Goal: Task Accomplishment & Management: Complete application form

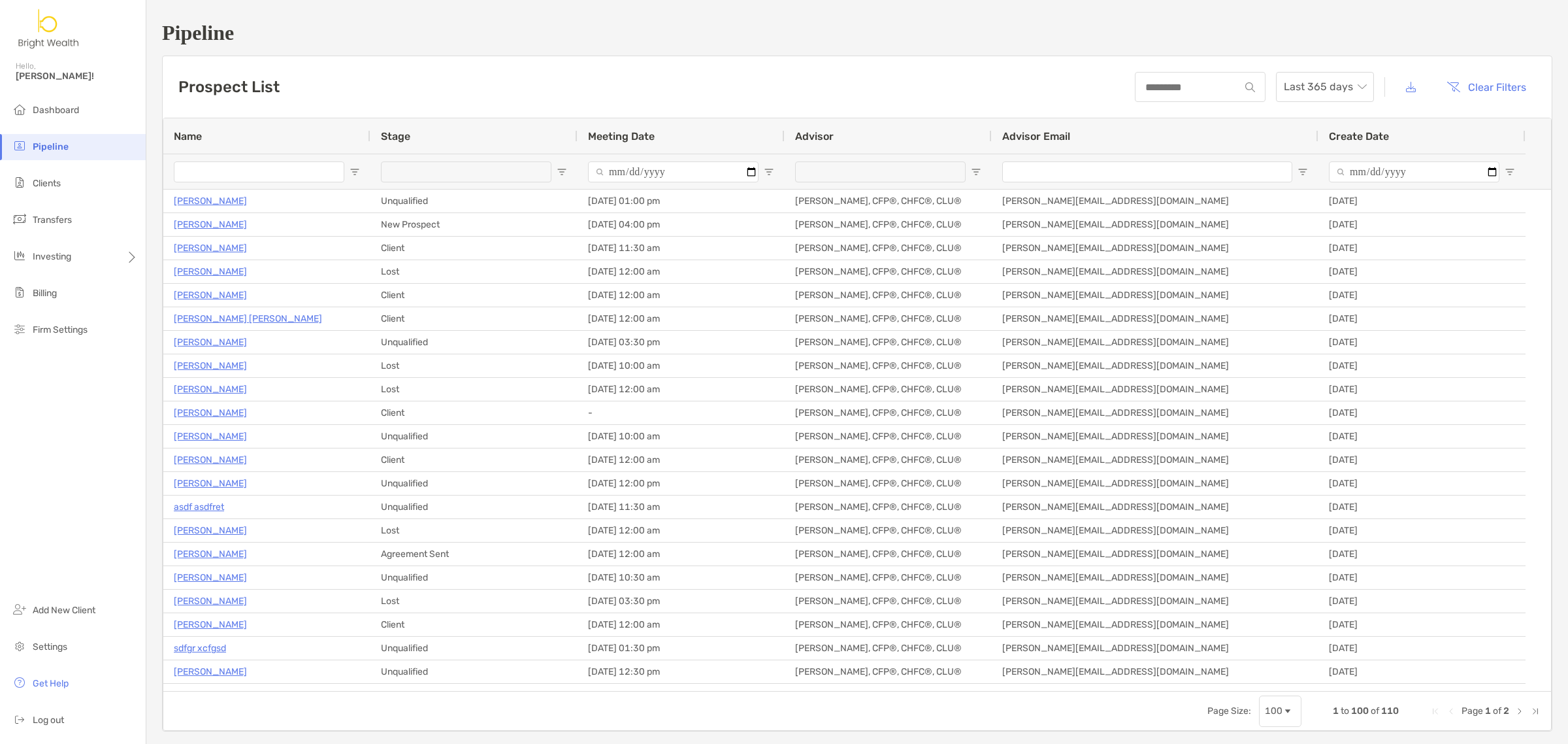
click at [300, 174] on input "Name Filter Input" at bounding box center [258, 172] width 170 height 21
click at [73, 181] on li "Clients" at bounding box center [73, 183] width 146 height 26
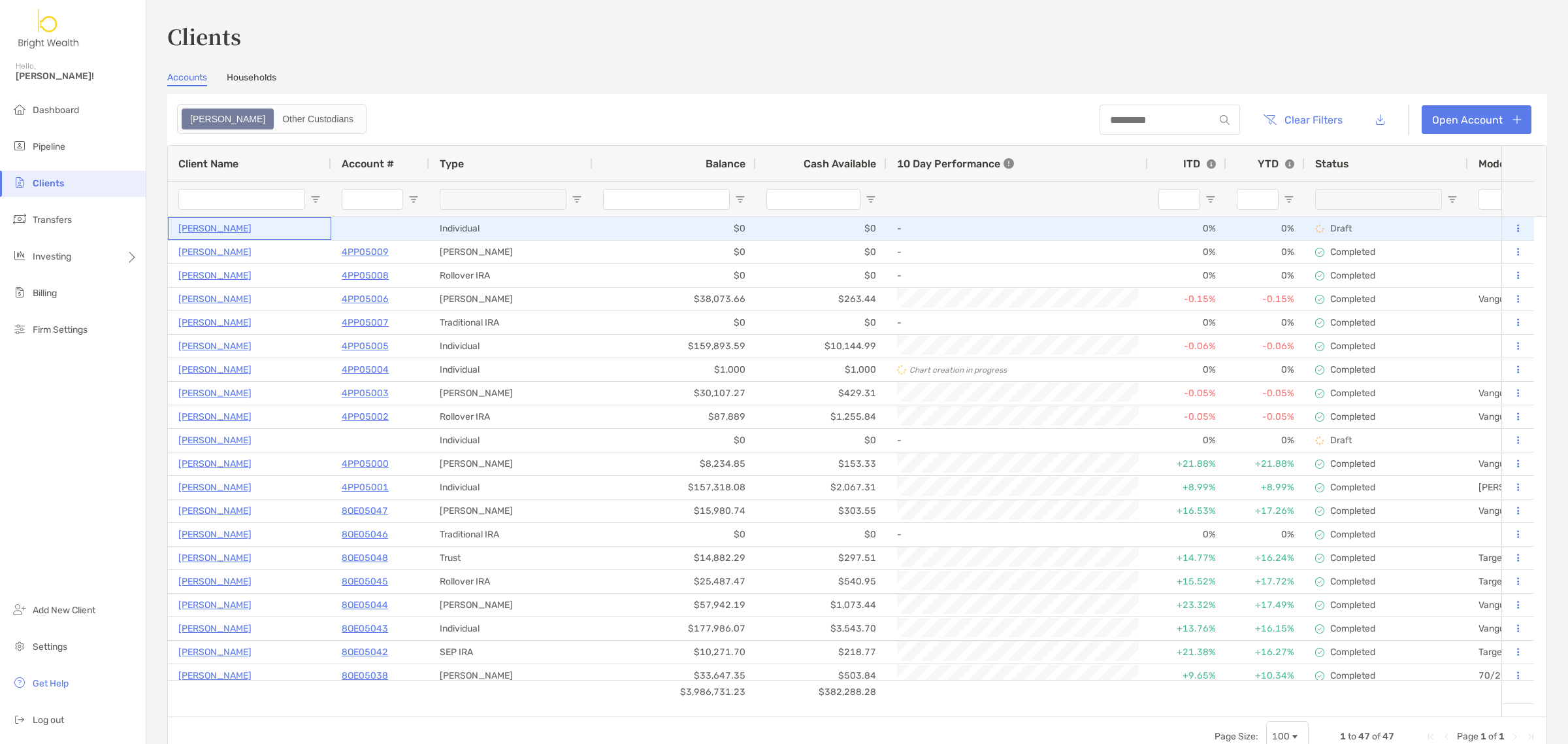
click at [209, 229] on p "Judy Nguyen" at bounding box center [215, 228] width 73 height 16
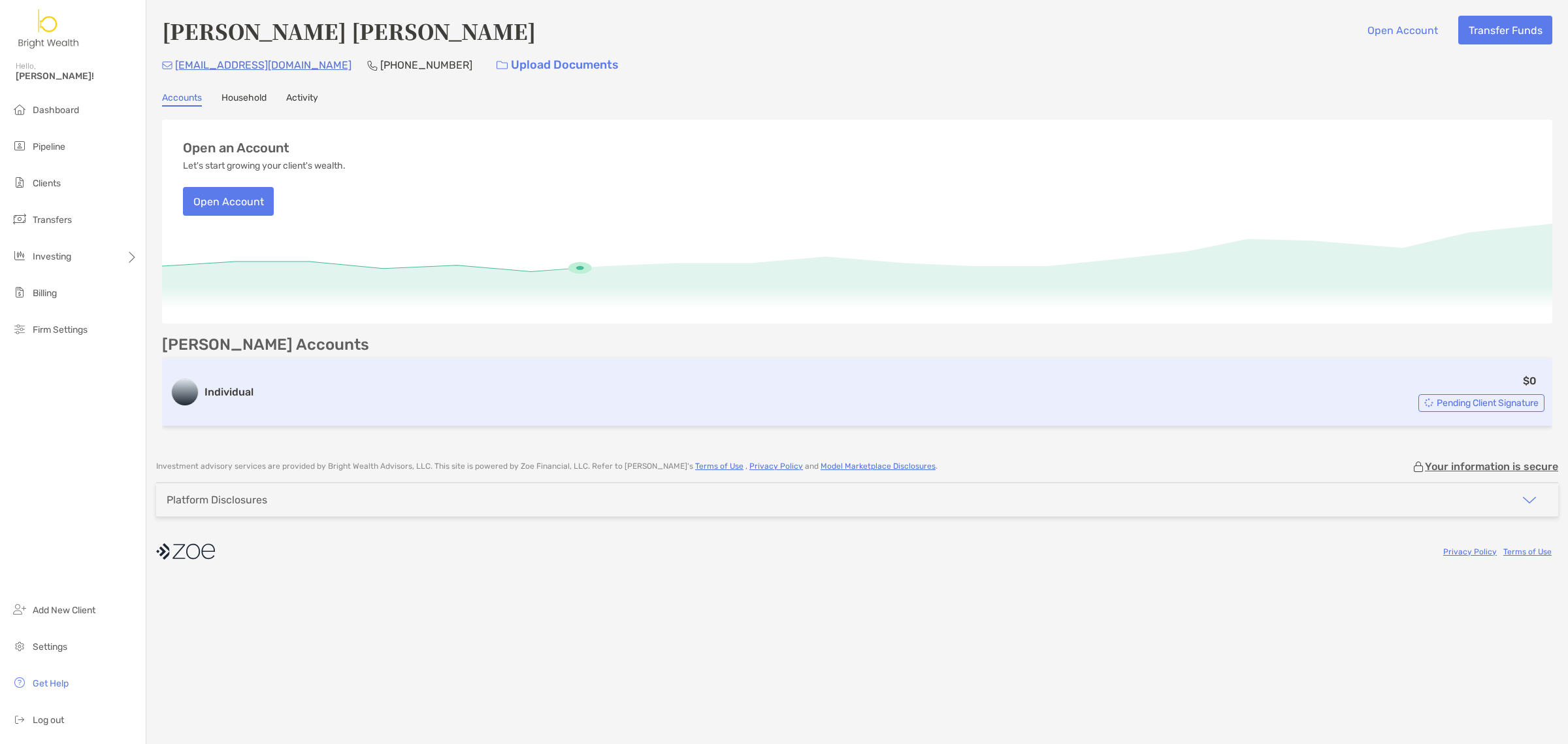
click at [340, 377] on div "$0 Pending Client Signature" at bounding box center [901, 392] width 1285 height 39
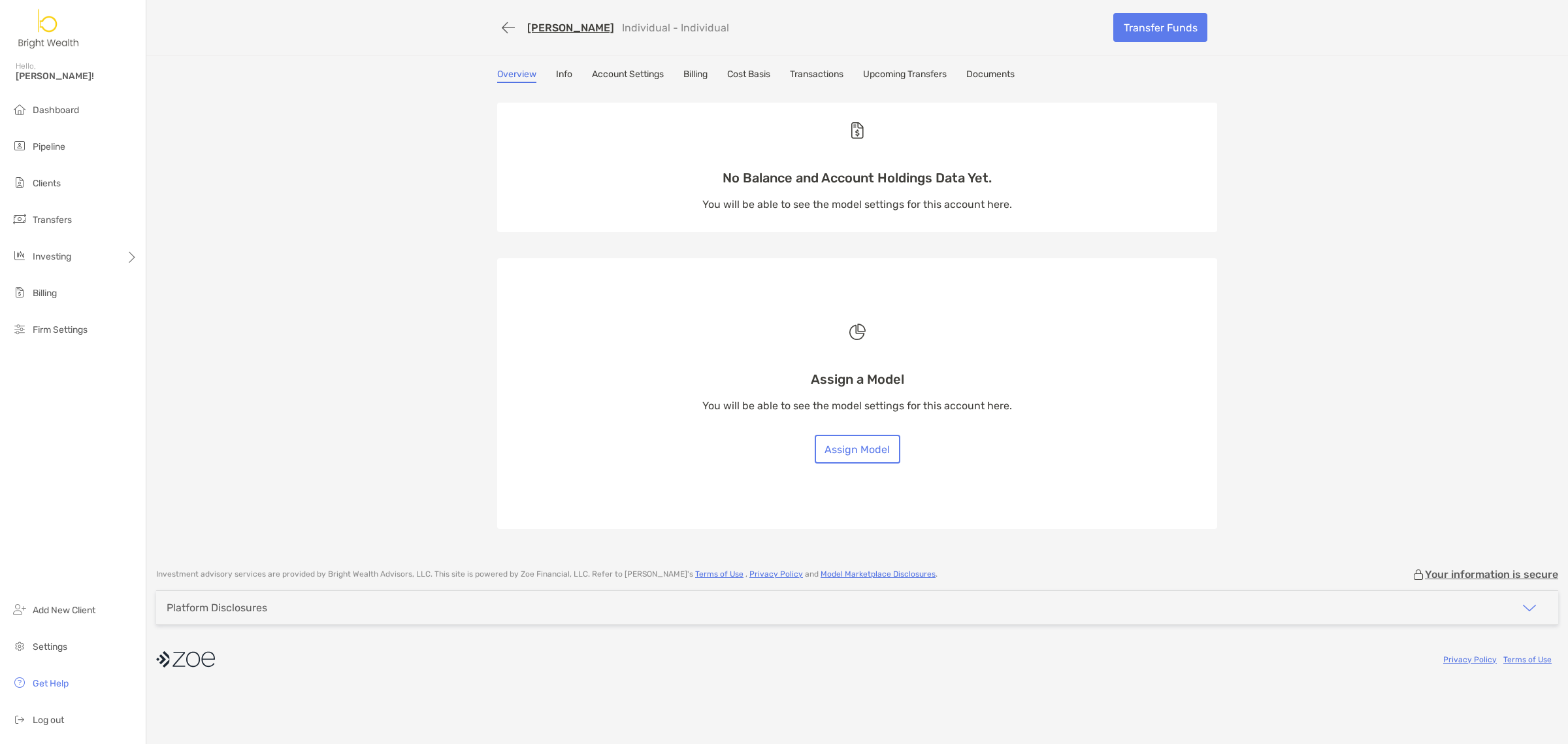
click at [844, 77] on link "Transactions" at bounding box center [816, 75] width 53 height 14
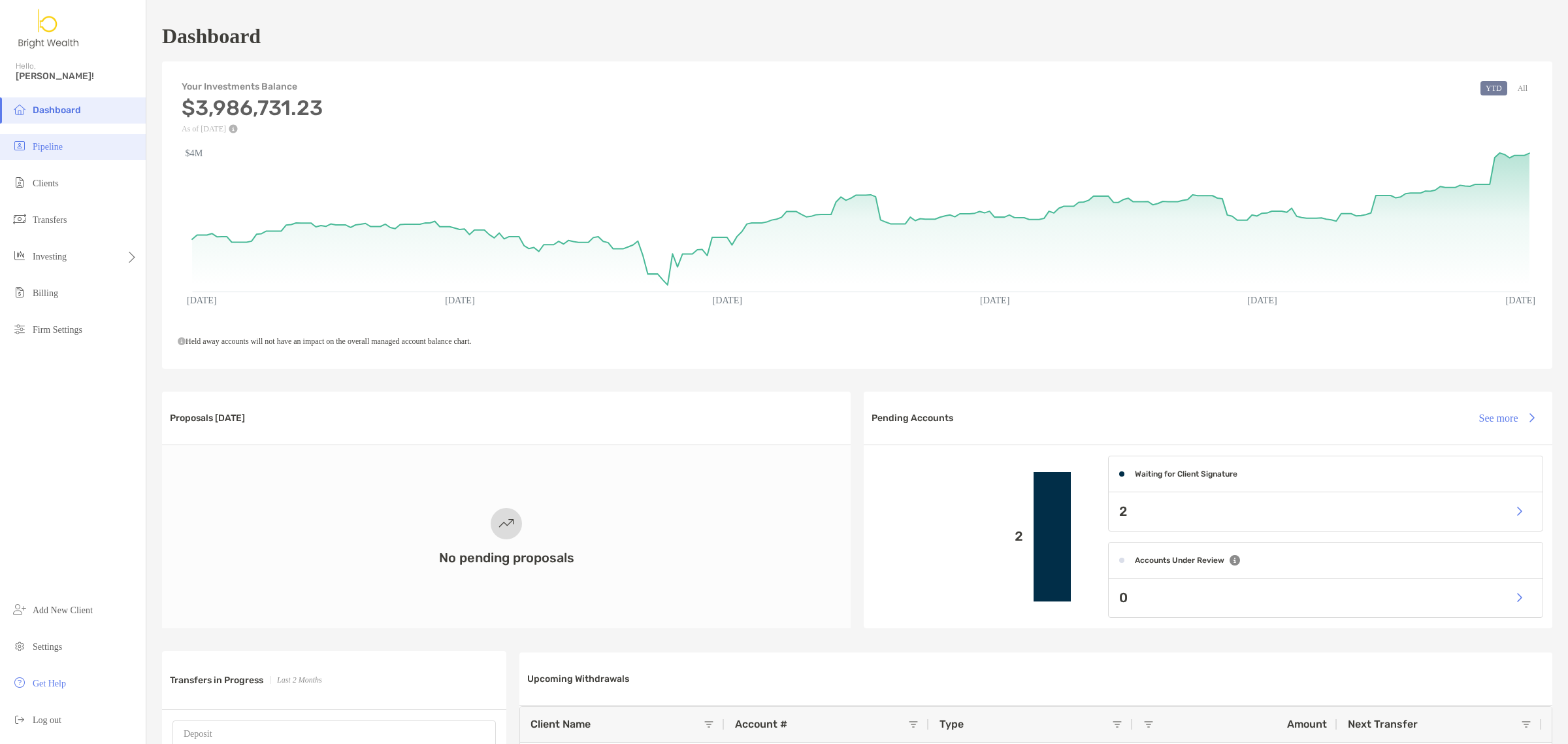
click at [27, 149] on li "Pipeline" at bounding box center [73, 146] width 146 height 26
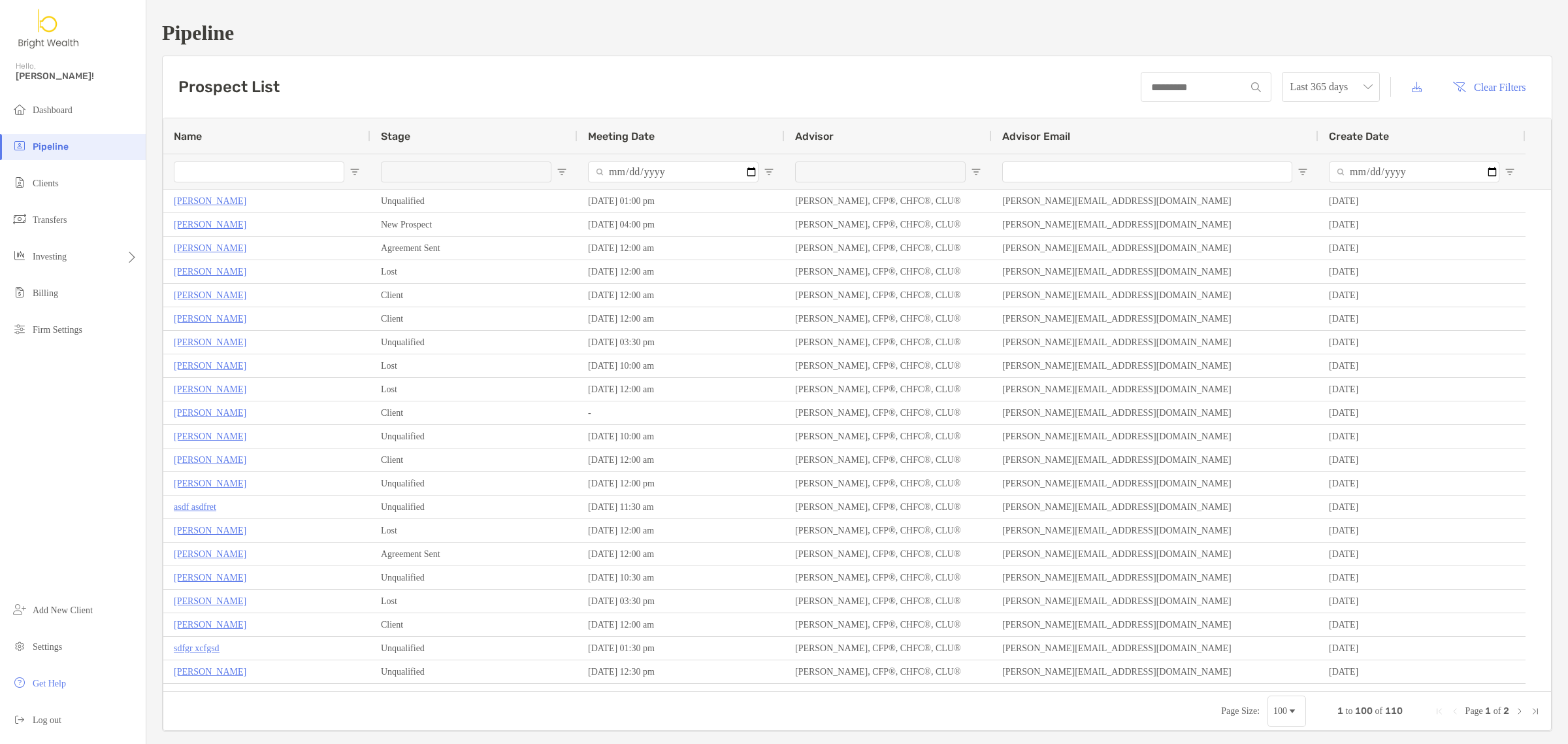
click at [278, 179] on input "Name Filter Input" at bounding box center [258, 172] width 170 height 21
type input "****"
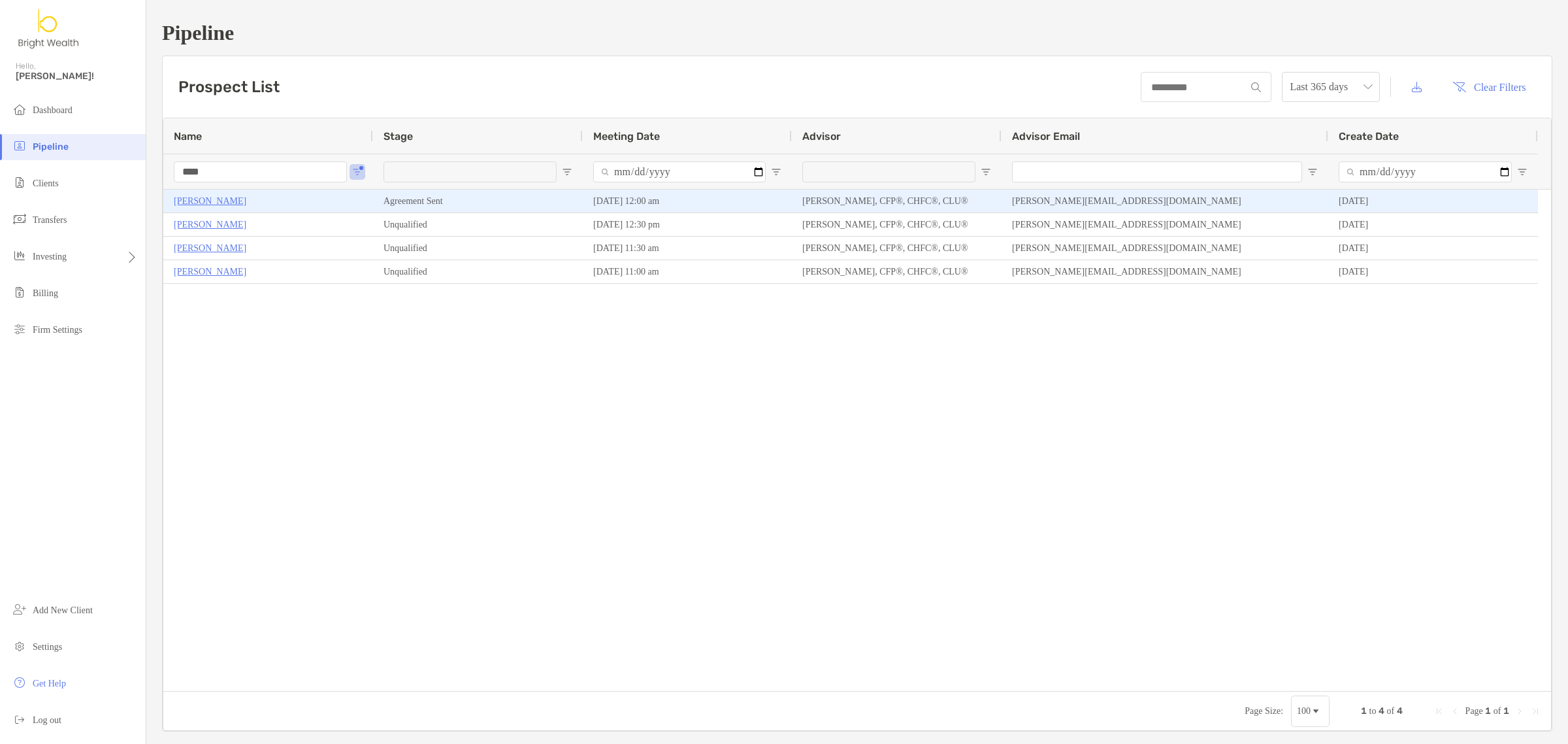
click at [216, 197] on p "[PERSON_NAME]" at bounding box center [210, 201] width 73 height 16
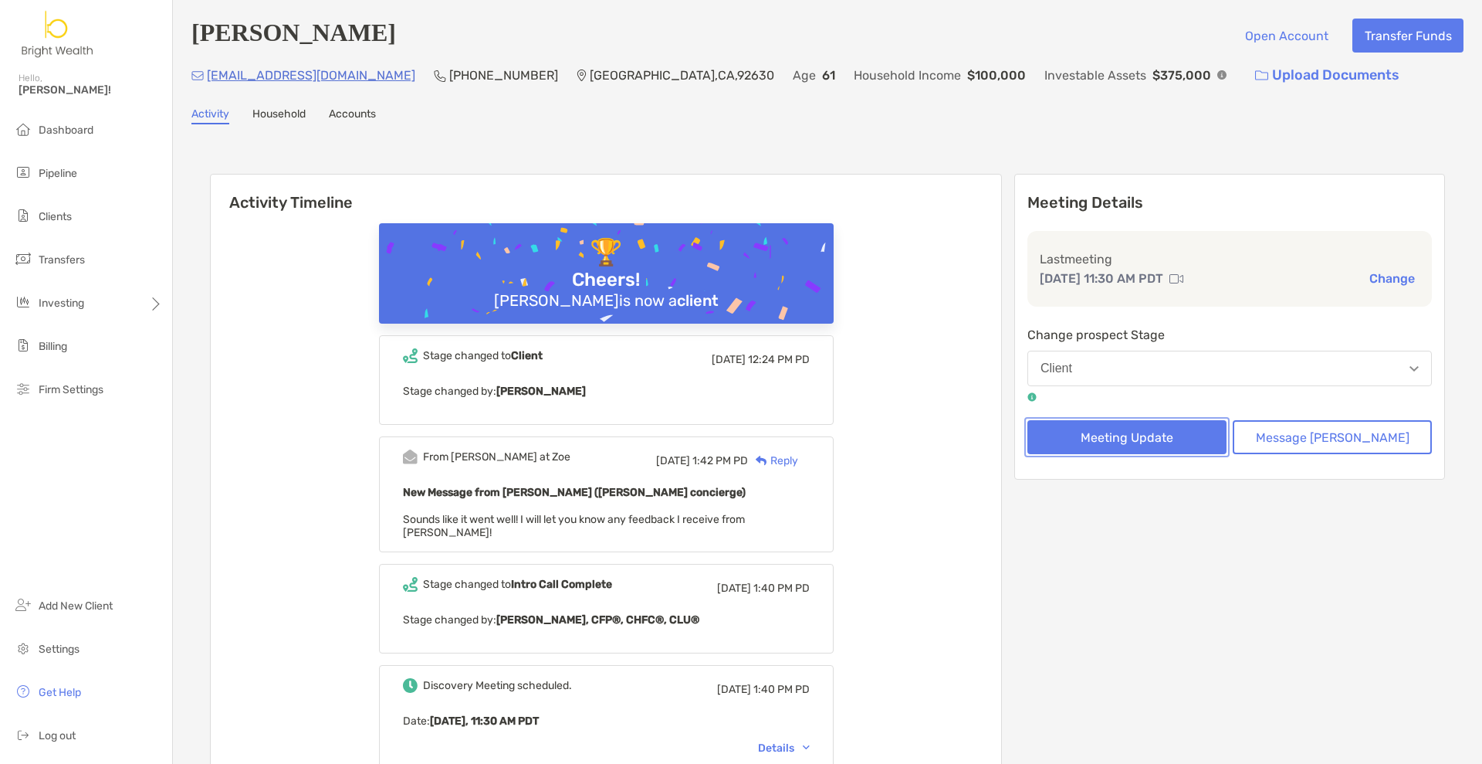
click at [1128, 437] on button "Meeting Update" at bounding box center [1127, 437] width 199 height 34
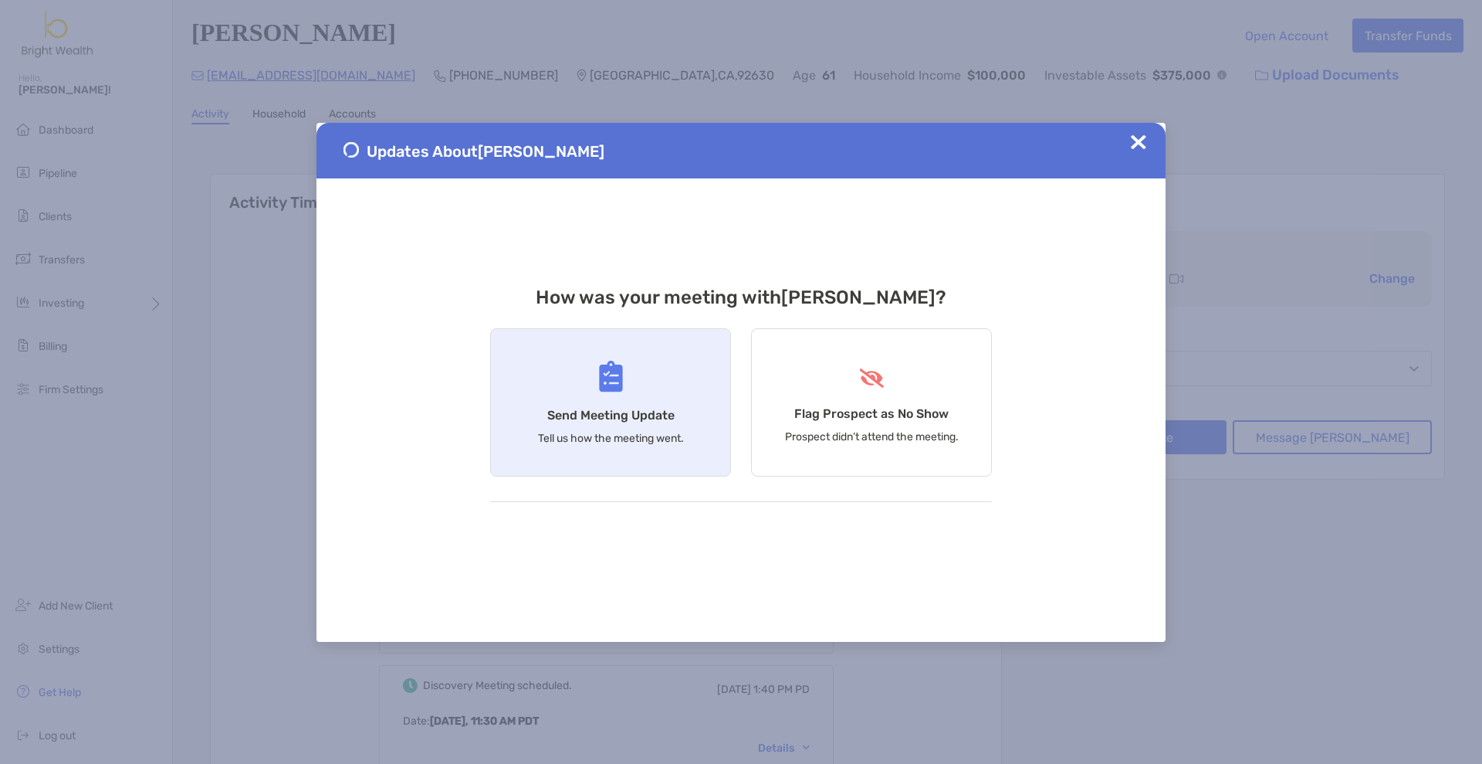
click at [577, 425] on div "Send Meeting Update Tell us how the meeting went." at bounding box center [610, 402] width 241 height 148
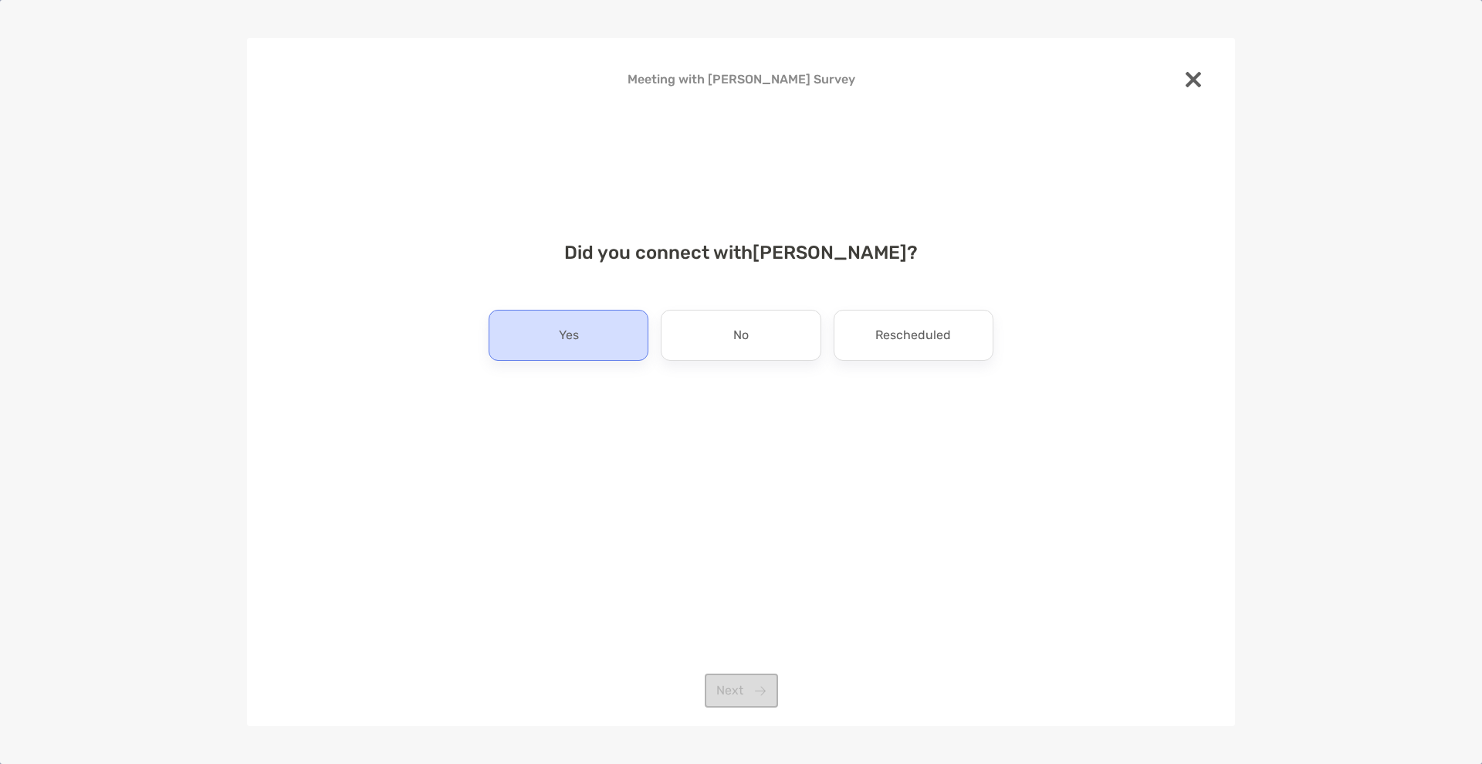
click at [576, 340] on p "Yes" at bounding box center [569, 335] width 20 height 25
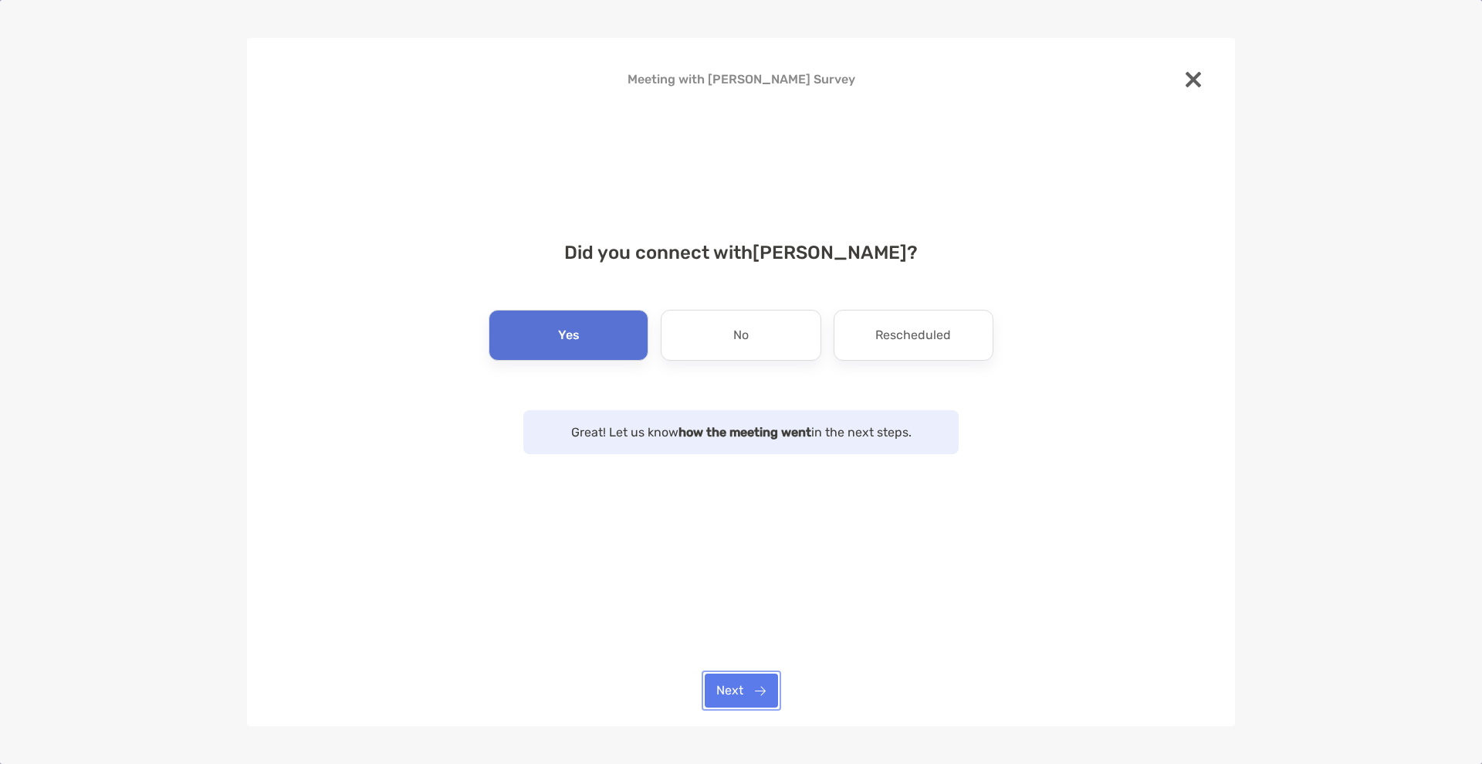
click at [747, 697] on button "Next" at bounding box center [741, 690] width 73 height 34
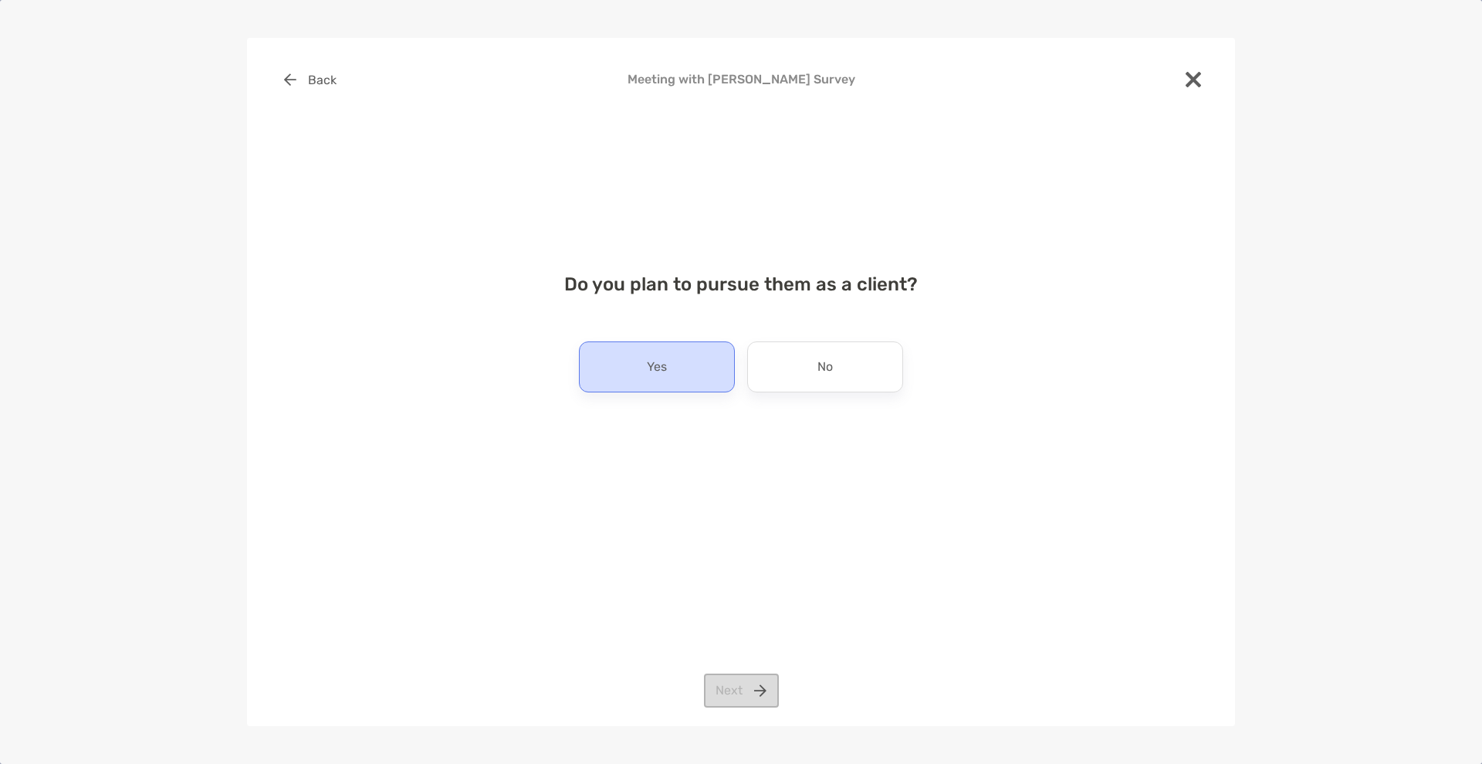
click at [696, 380] on div "Yes" at bounding box center [657, 366] width 156 height 51
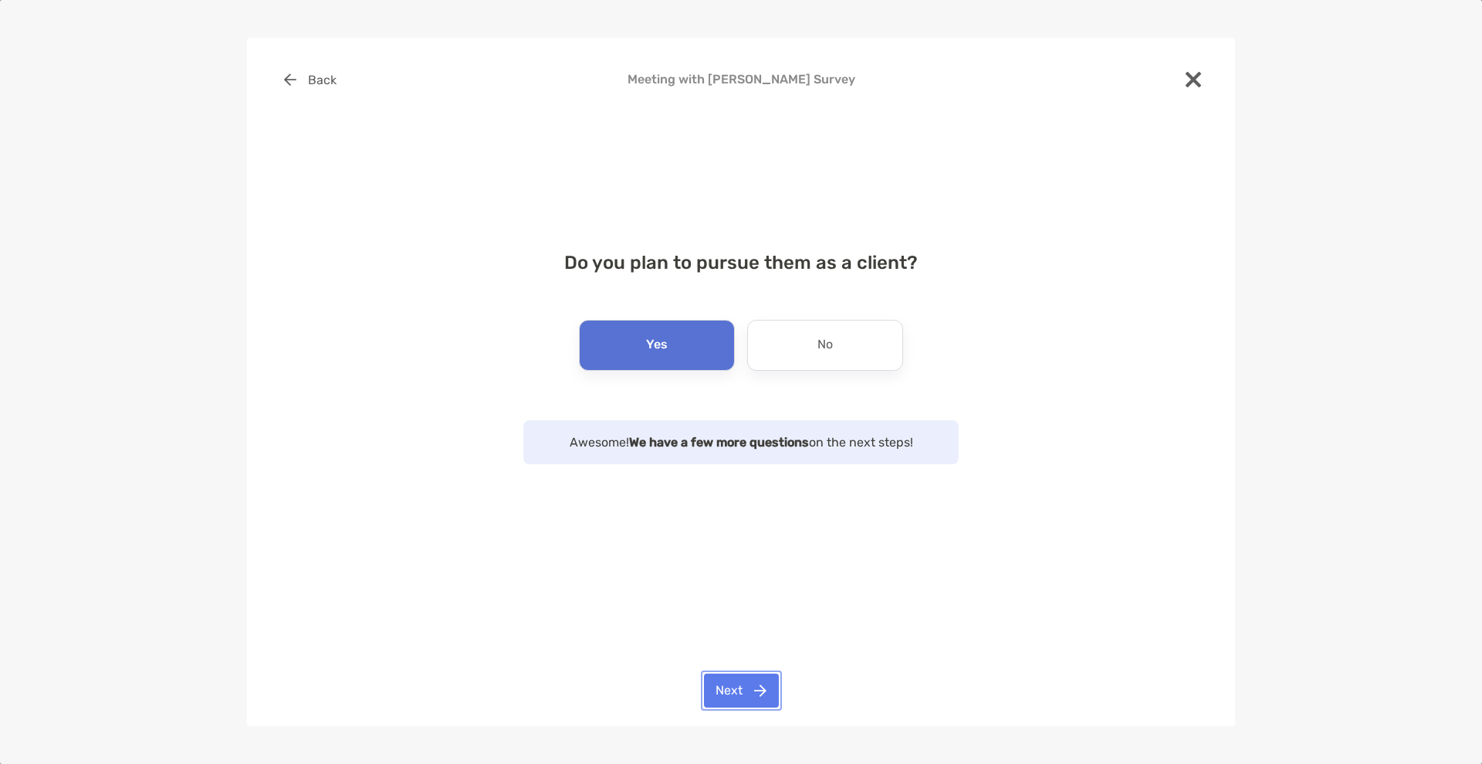
click at [755, 697] on button "Next" at bounding box center [741, 690] width 75 height 34
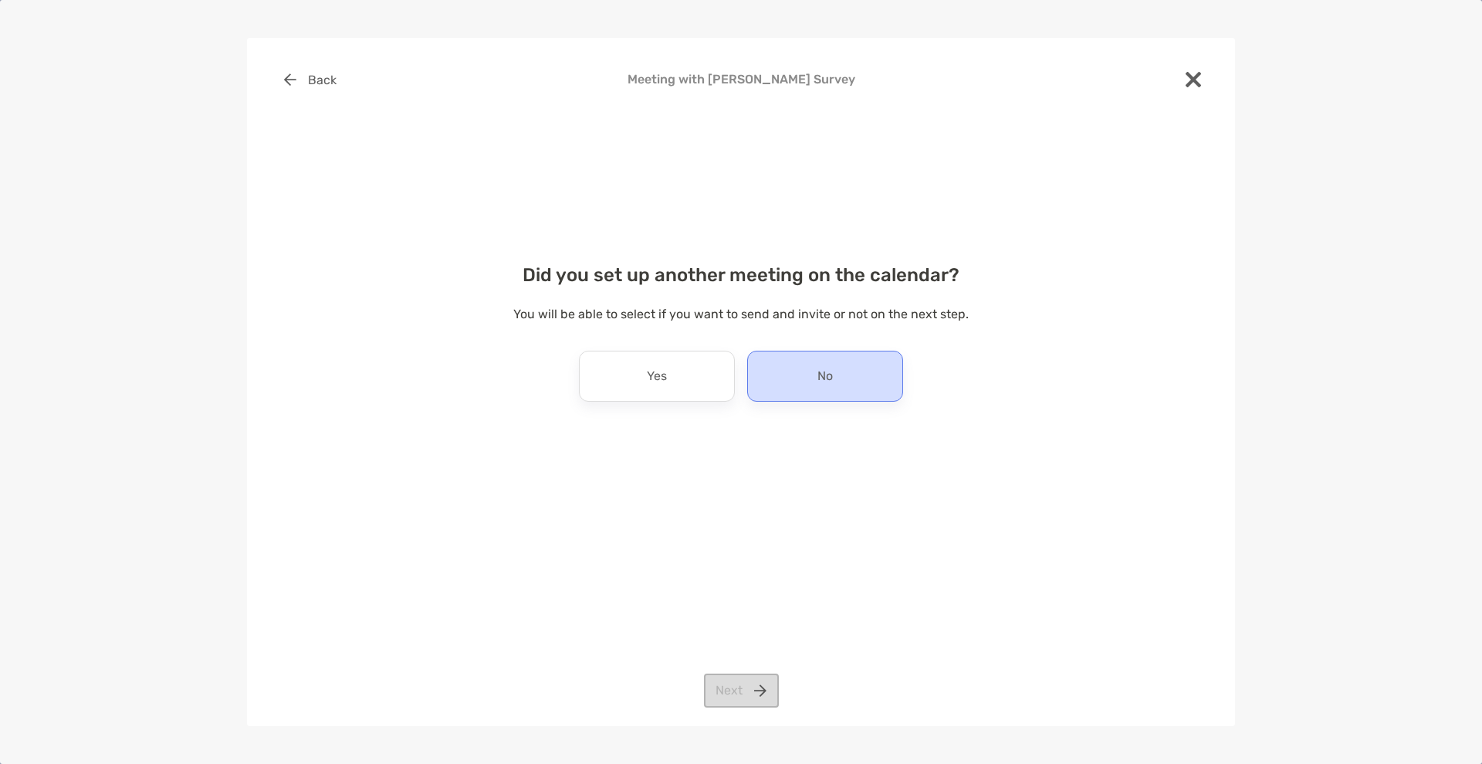
click at [816, 393] on div "No" at bounding box center [825, 375] width 156 height 51
click at [740, 691] on button "Next" at bounding box center [741, 690] width 75 height 34
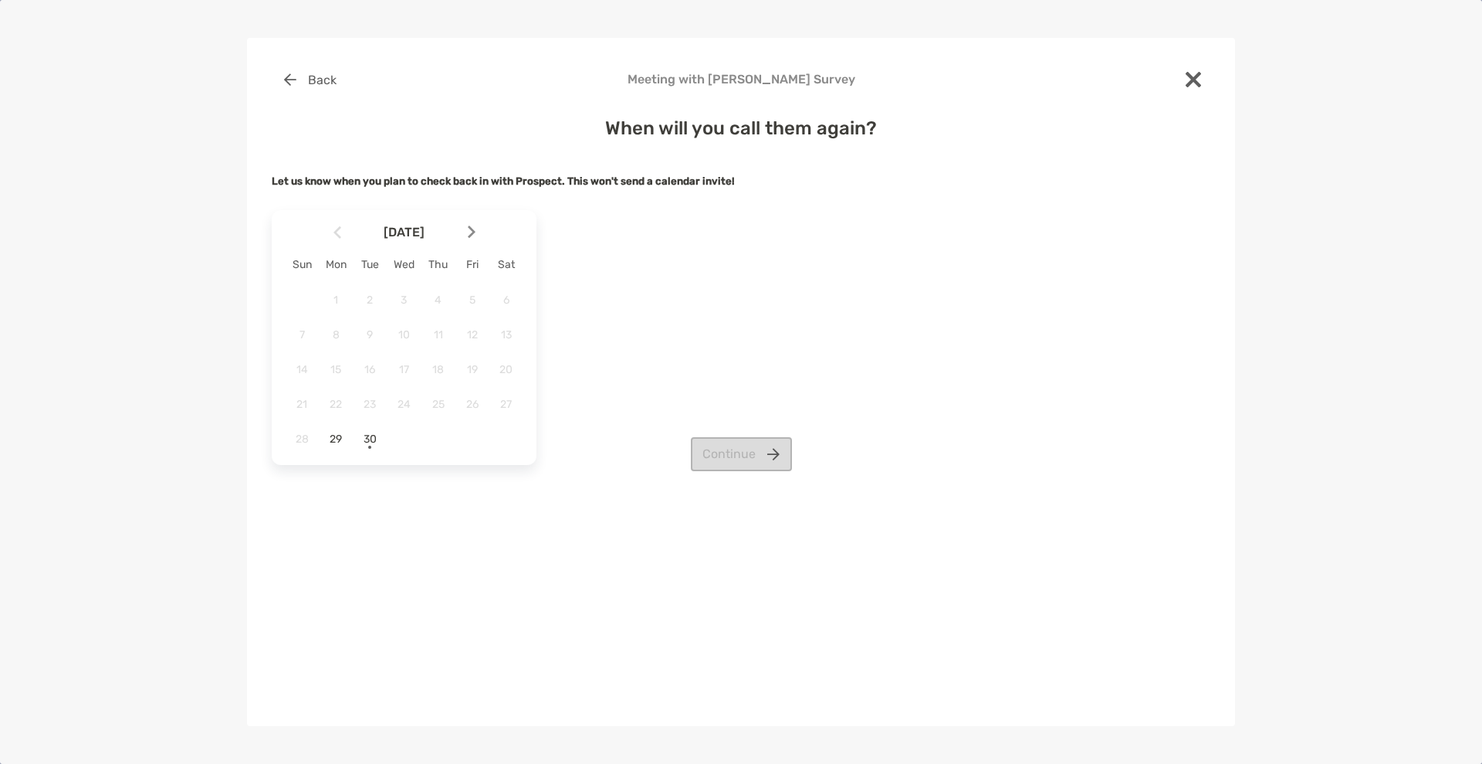
click at [474, 232] on img at bounding box center [472, 231] width 8 height 13
click at [464, 299] on span "3" at bounding box center [472, 299] width 26 height 13
click at [743, 465] on button "Continue" at bounding box center [741, 454] width 101 height 34
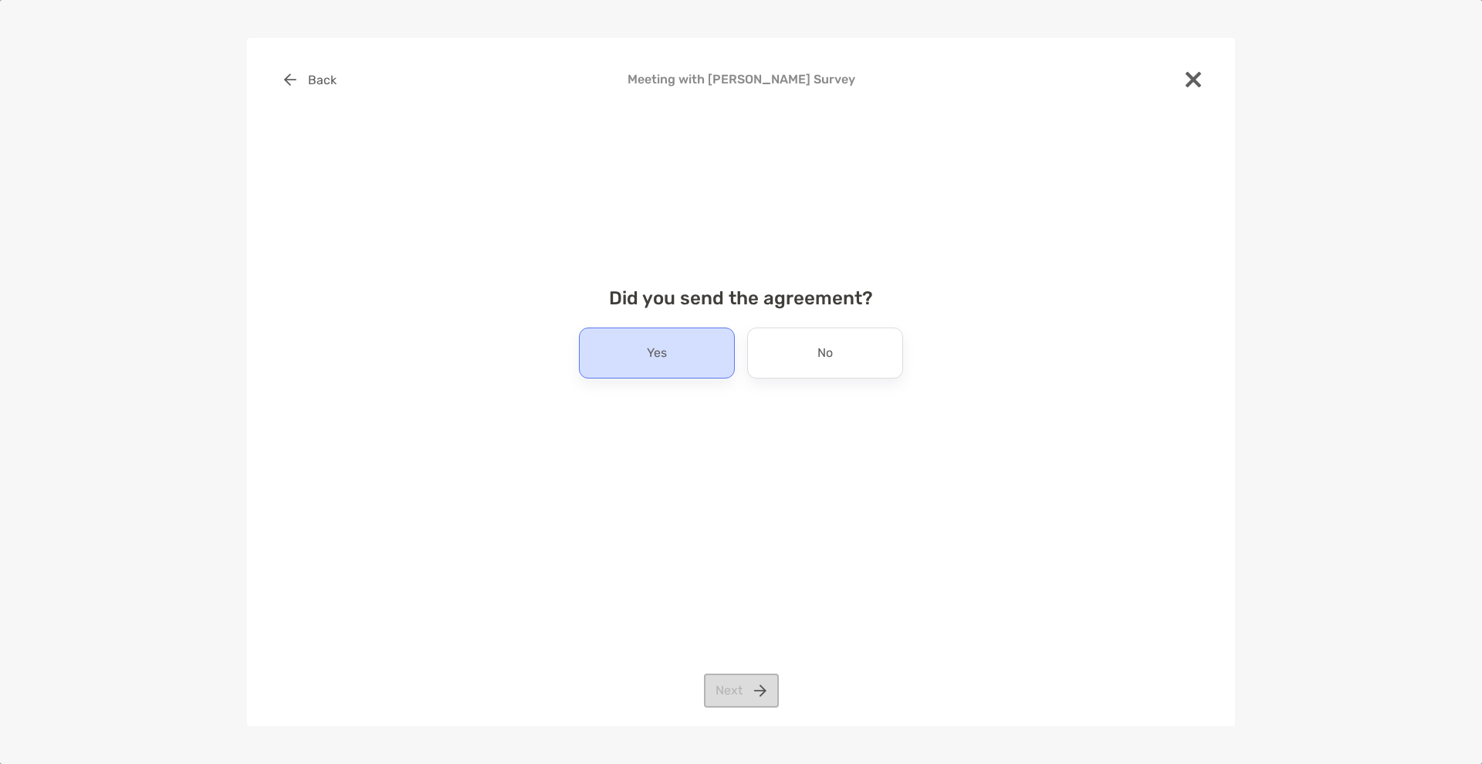
click at [677, 364] on div "Yes" at bounding box center [657, 352] width 156 height 51
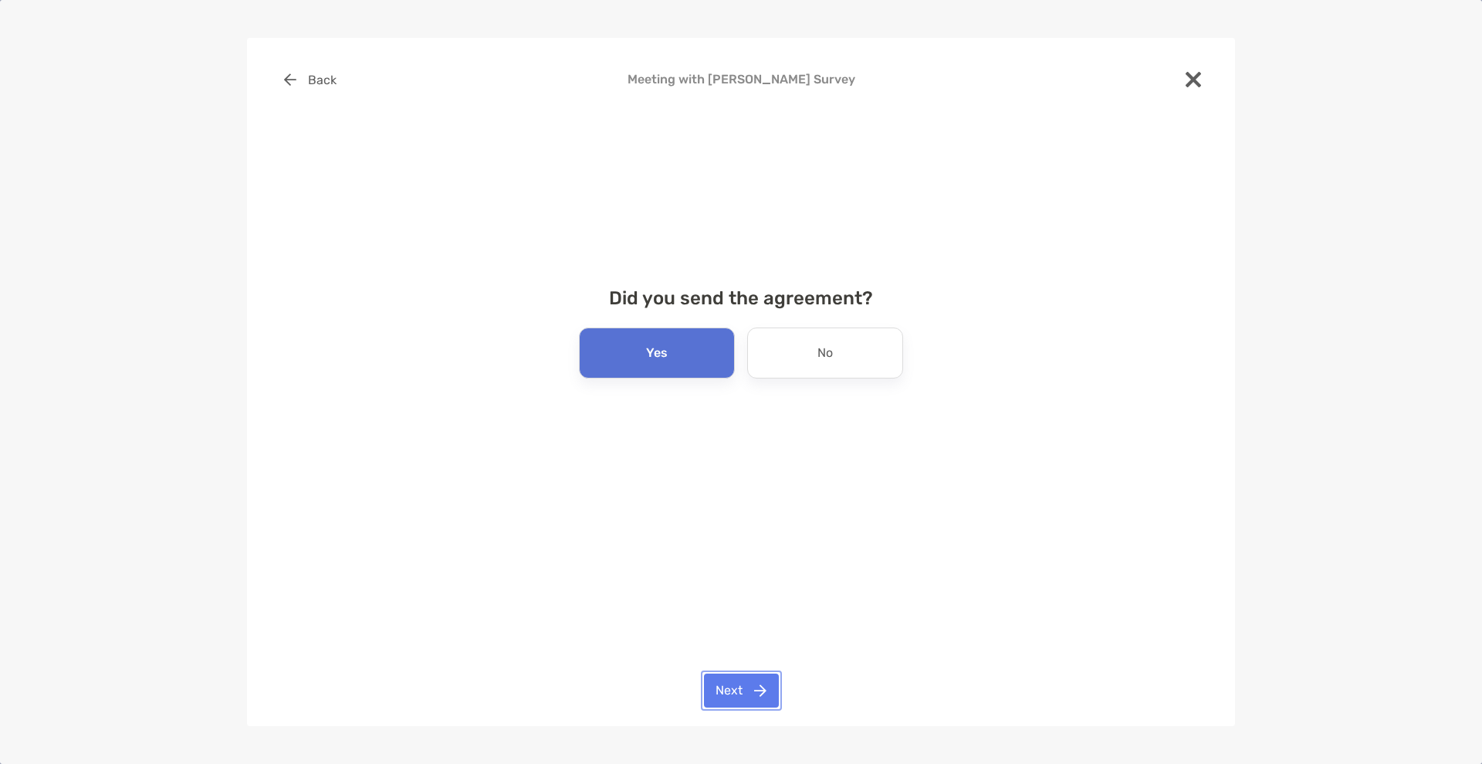
click at [747, 688] on button "Next" at bounding box center [741, 690] width 75 height 34
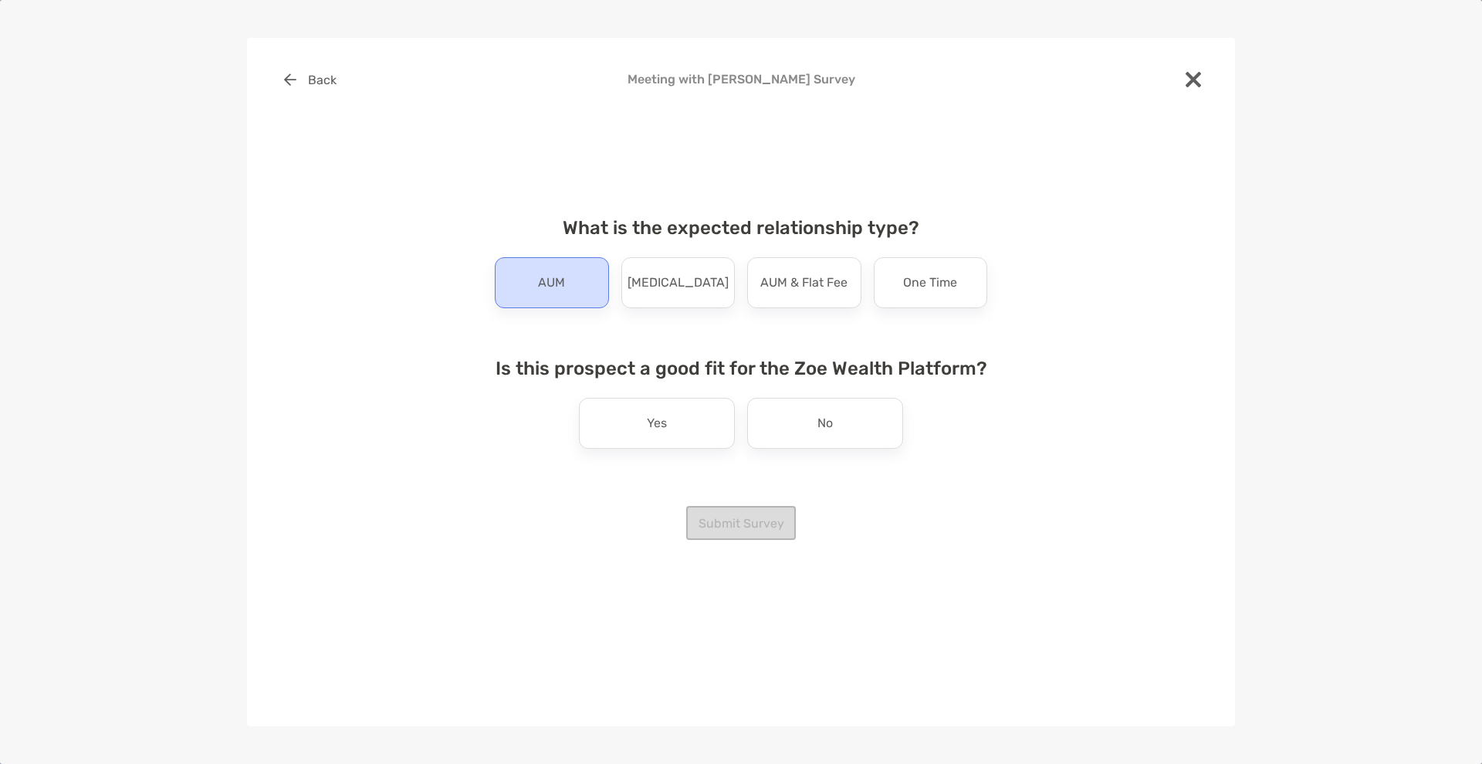
click at [547, 286] on p "AUM" at bounding box center [551, 282] width 27 height 25
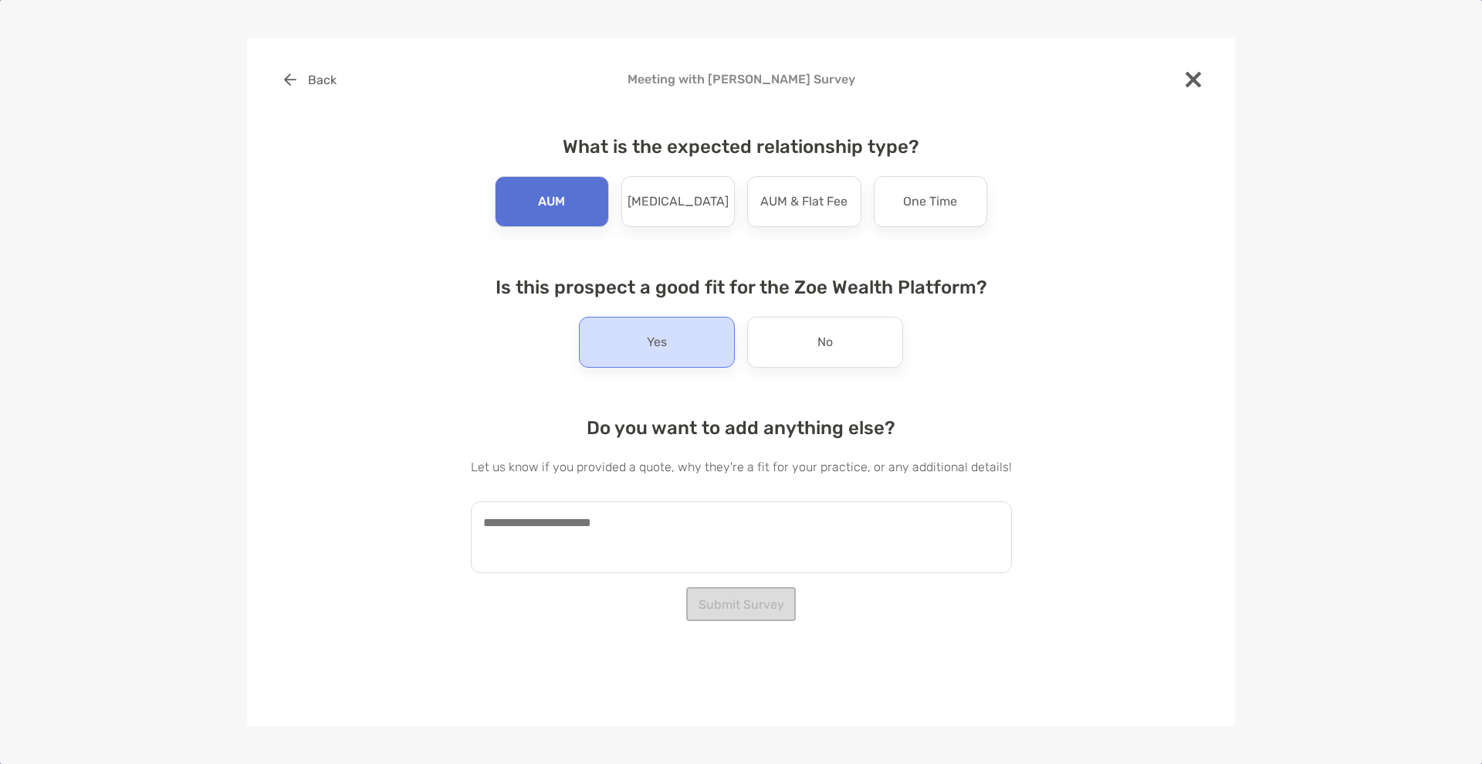
click at [654, 341] on p "Yes" at bounding box center [657, 342] width 20 height 25
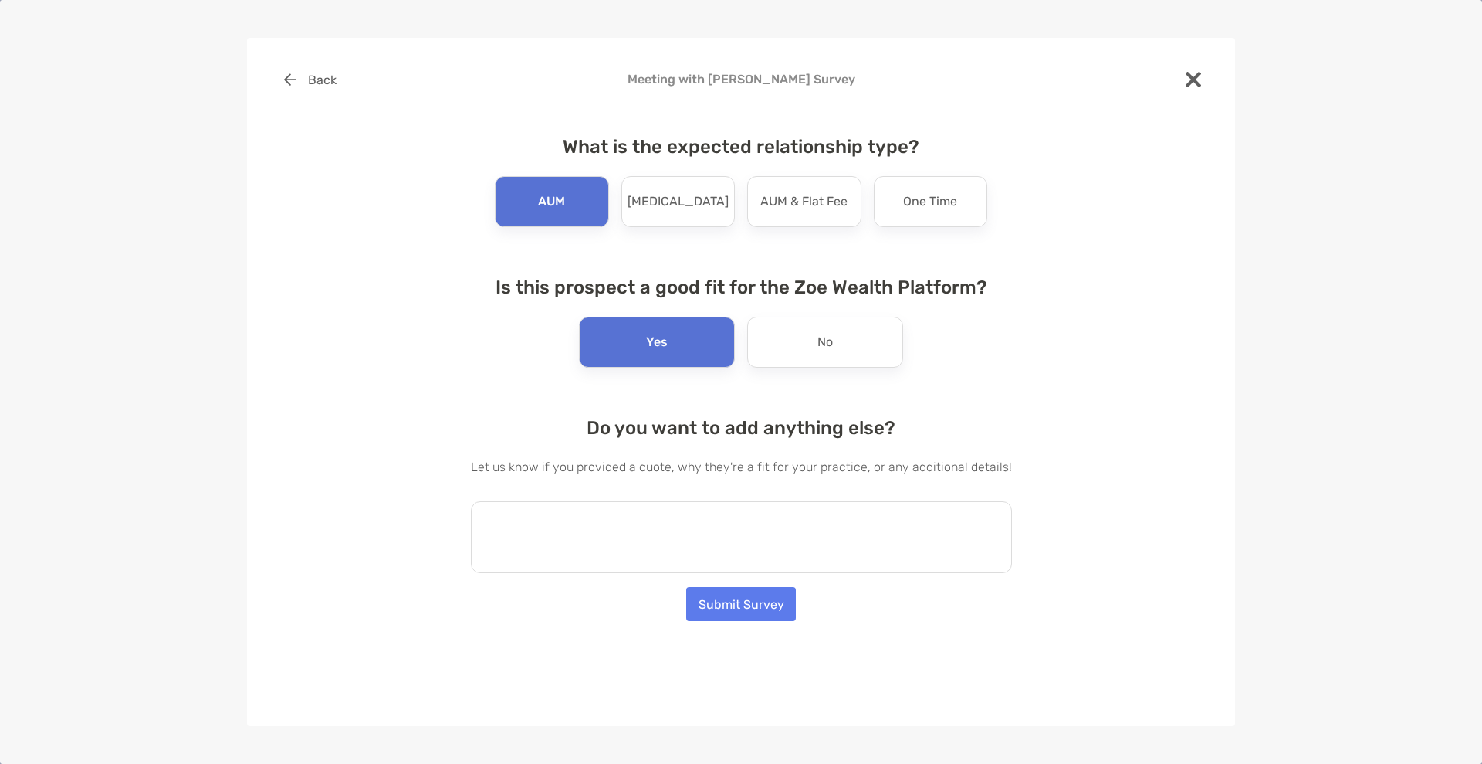
click at [687, 551] on textarea at bounding box center [741, 537] width 541 height 72
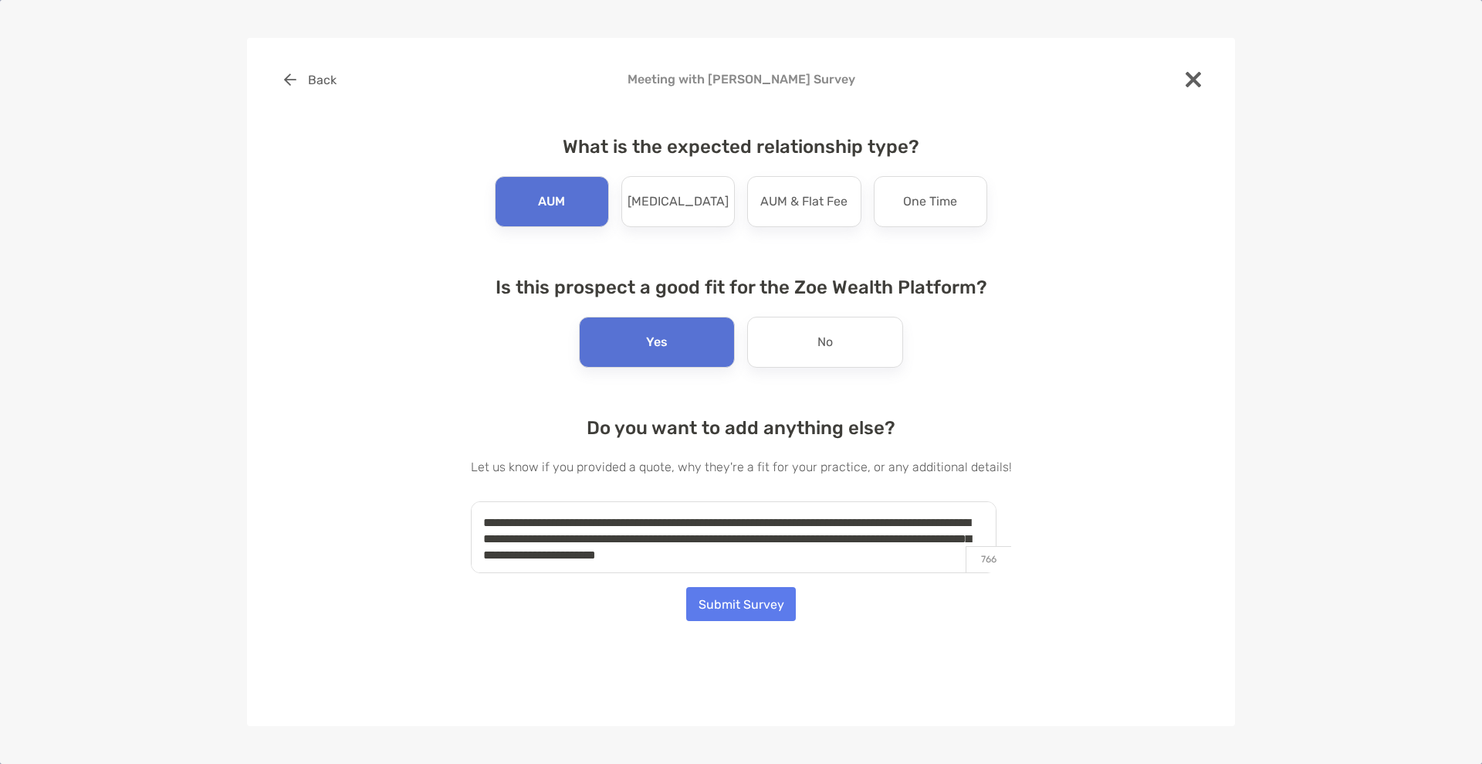
drag, startPoint x: 856, startPoint y: 560, endPoint x: 296, endPoint y: 466, distance: 567.6
click at [285, 462] on div "**********" at bounding box center [741, 330] width 939 height 534
type textarea "**********"
click at [763, 604] on button "Submit Survey" at bounding box center [741, 604] width 110 height 34
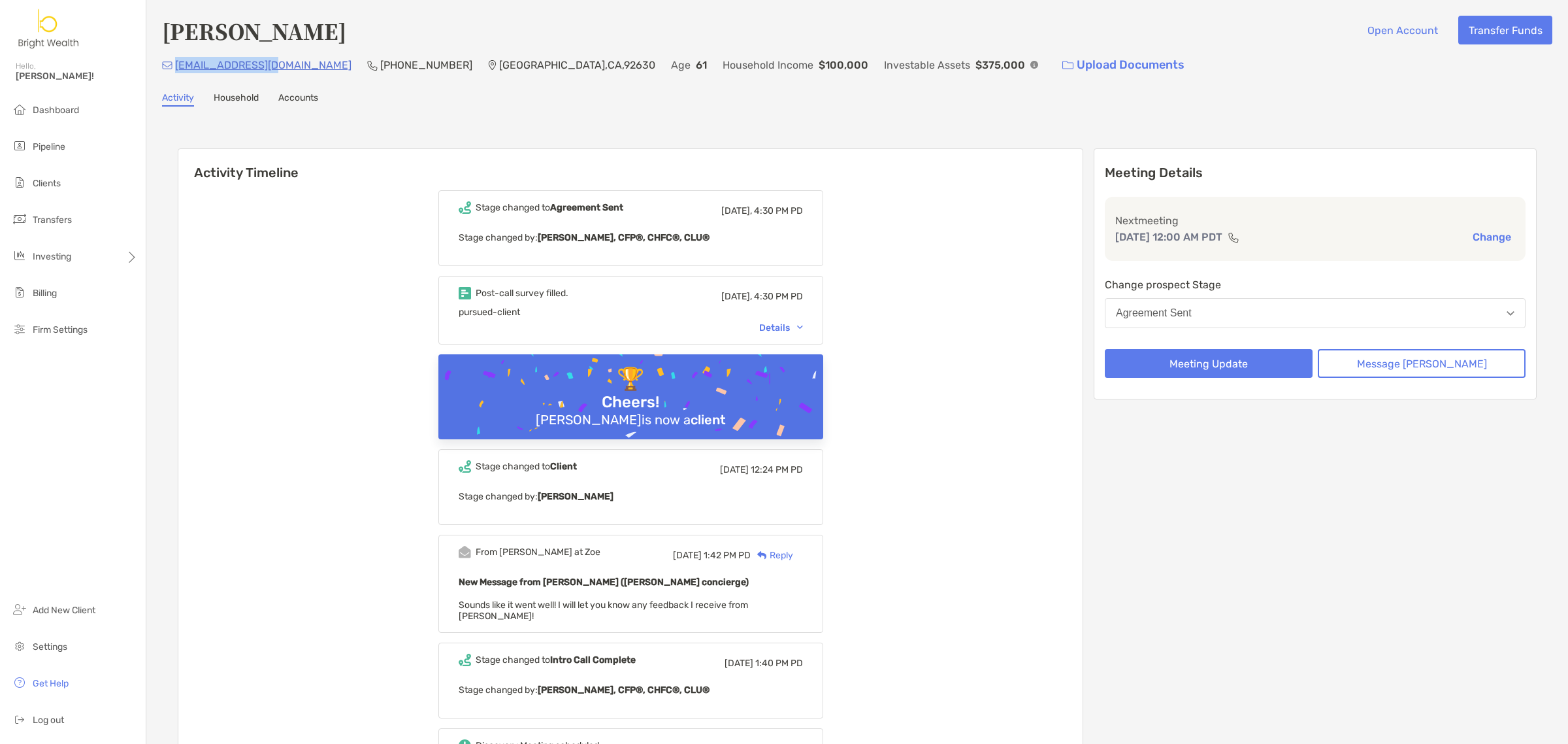
drag, startPoint x: 281, startPoint y: 59, endPoint x: 175, endPoint y: 63, distance: 106.1
click at [175, 63] on div "[EMAIL_ADDRESS][DOMAIN_NAME] (949) 633-[GEOGRAPHIC_DATA] Age [DEMOGRAPHIC_DATA]…" at bounding box center [856, 64] width 1390 height 28
copy p "[EMAIL_ADDRESS][DOMAIN_NAME]"
